Goal: Find specific page/section: Find specific page/section

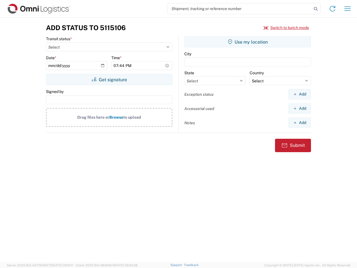
click at [239, 9] on input "search" at bounding box center [239, 8] width 144 height 11
click at [315, 9] on icon at bounding box center [316, 9] width 8 height 8
click at [332, 9] on icon at bounding box center [332, 8] width 9 height 9
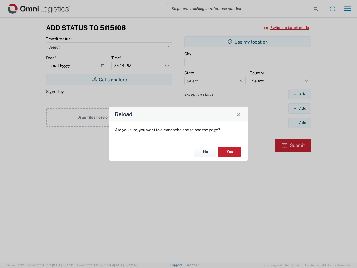
click at [347, 9] on div "Reload Are you sure, you want to clear cache and reload the page? No Yes" at bounding box center [178, 134] width 357 height 268
click at [286, 28] on div "Reload Are you sure, you want to clear cache and reload the page? No Yes" at bounding box center [178, 134] width 357 height 268
click at [109, 79] on div "Reload Are you sure, you want to clear cache and reload the page? No Yes" at bounding box center [178, 134] width 357 height 268
click at [247, 42] on div "Reload Are you sure, you want to clear cache and reload the page? No Yes" at bounding box center [178, 134] width 357 height 268
click at [299, 94] on div "Reload Are you sure, you want to clear cache and reload the page? No Yes" at bounding box center [178, 134] width 357 height 268
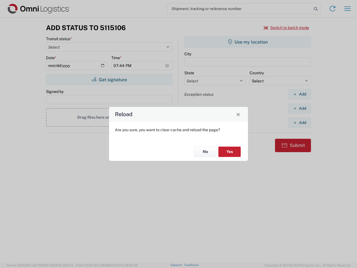
click at [299, 108] on div "Reload Are you sure, you want to clear cache and reload the page? No Yes" at bounding box center [178, 134] width 357 height 268
click at [299, 122] on div "Reload Are you sure, you want to clear cache and reload the page? No Yes" at bounding box center [178, 134] width 357 height 268
